Goal: Information Seeking & Learning: Learn about a topic

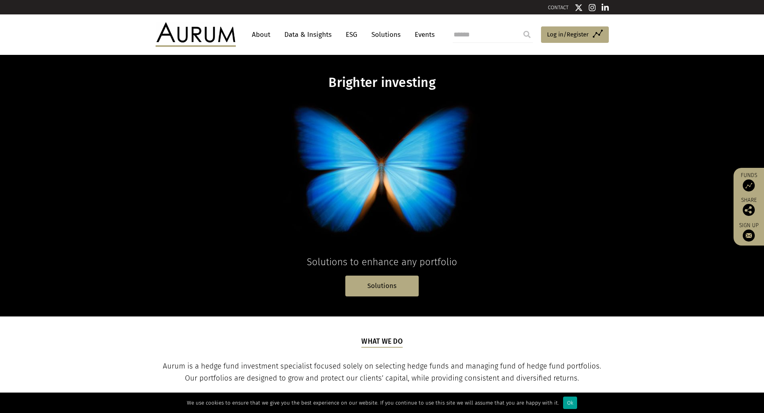
click at [570, 400] on div "Ok" at bounding box center [570, 403] width 14 height 12
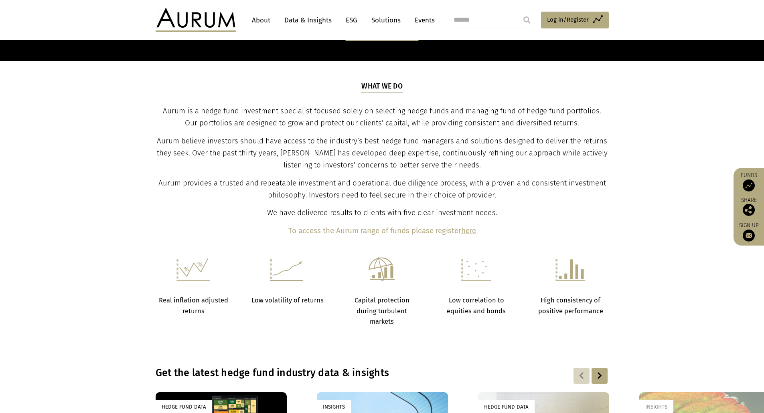
scroll to position [191, 0]
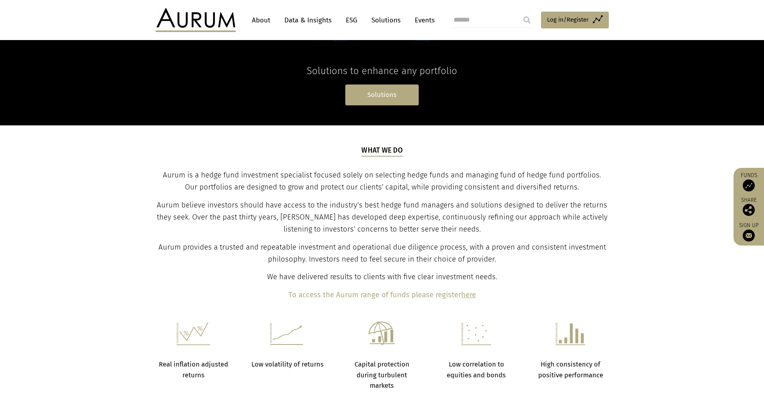
click at [389, 102] on link "Solutions" at bounding box center [381, 95] width 73 height 20
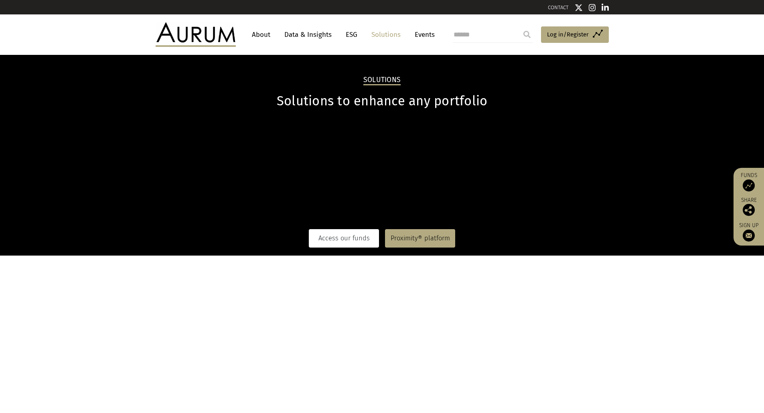
click at [369, 245] on link "Access our funds" at bounding box center [344, 238] width 70 height 18
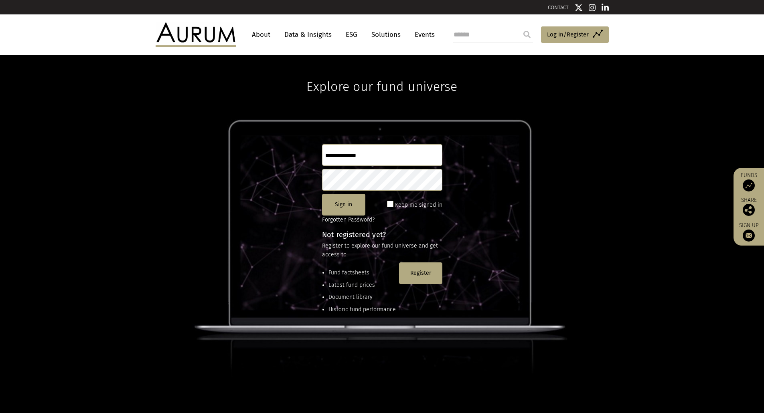
click at [256, 33] on link "About" at bounding box center [261, 34] width 26 height 15
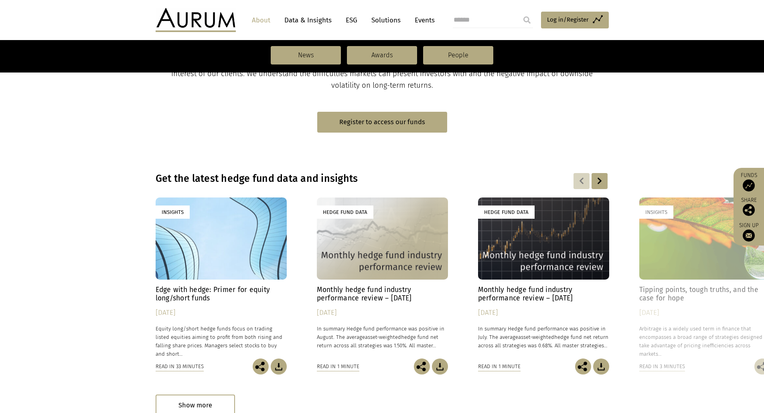
scroll to position [521, 0]
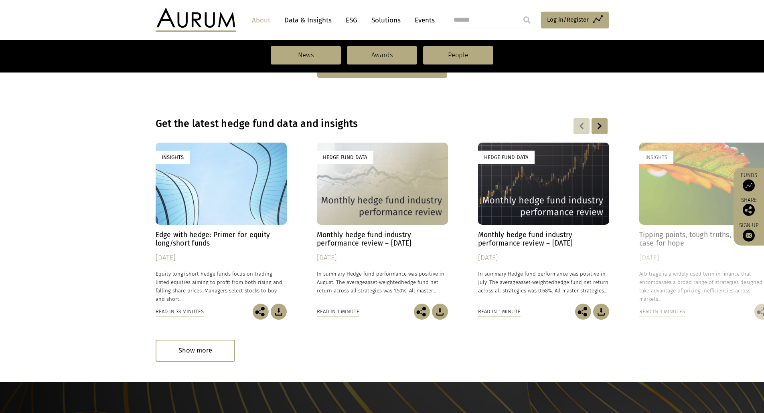
click at [431, 23] on link "Events" at bounding box center [422, 20] width 24 height 15
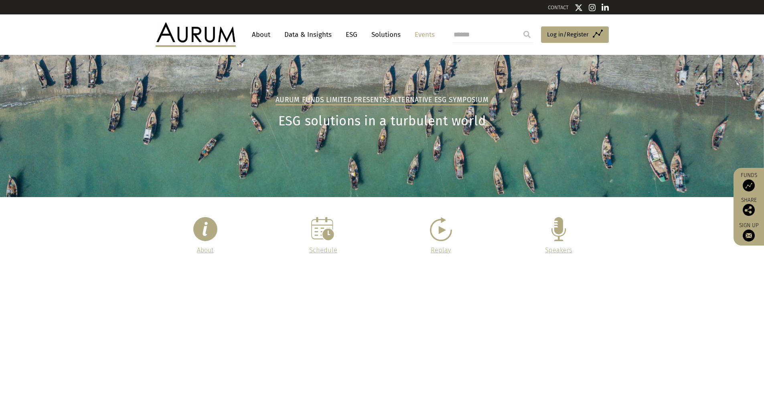
click at [392, 34] on link "Solutions" at bounding box center [385, 34] width 37 height 15
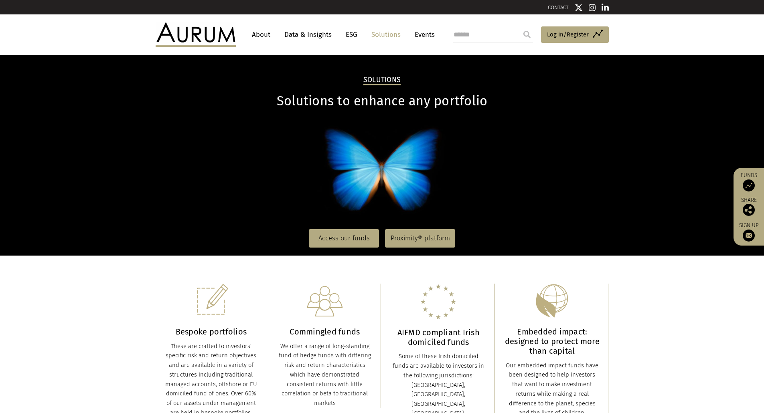
click at [556, 8] on link "CONTACT" at bounding box center [558, 7] width 21 height 6
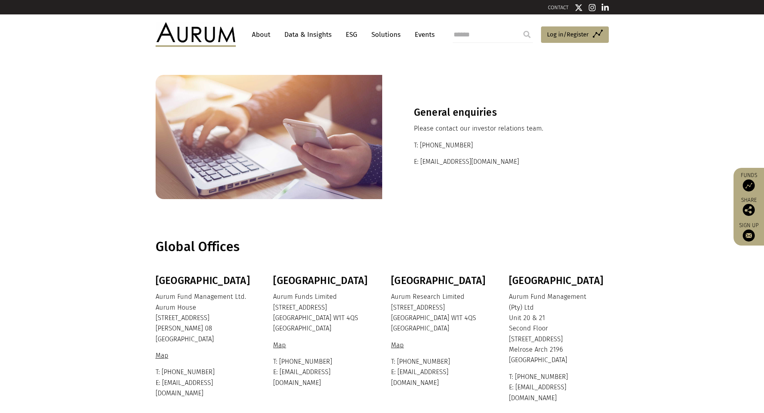
click at [260, 32] on link "About" at bounding box center [261, 34] width 26 height 15
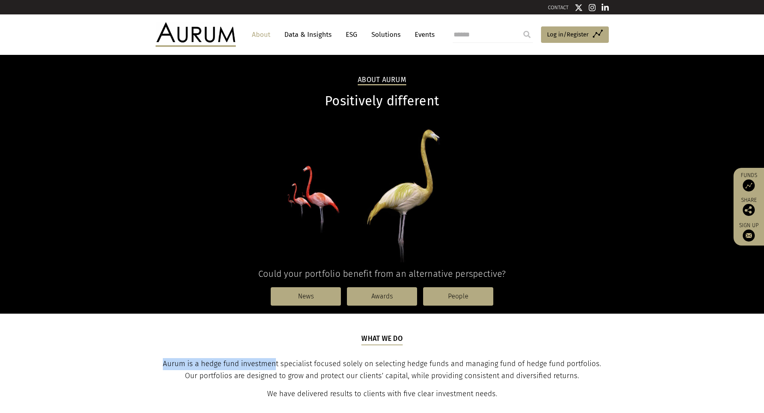
drag, startPoint x: 158, startPoint y: 362, endPoint x: 268, endPoint y: 363, distance: 109.8
click at [268, 363] on span "Aurum is a hedge fund investment specialist focused solely on selecting hedge f…" at bounding box center [382, 370] width 438 height 21
